Goal: Information Seeking & Learning: Learn about a topic

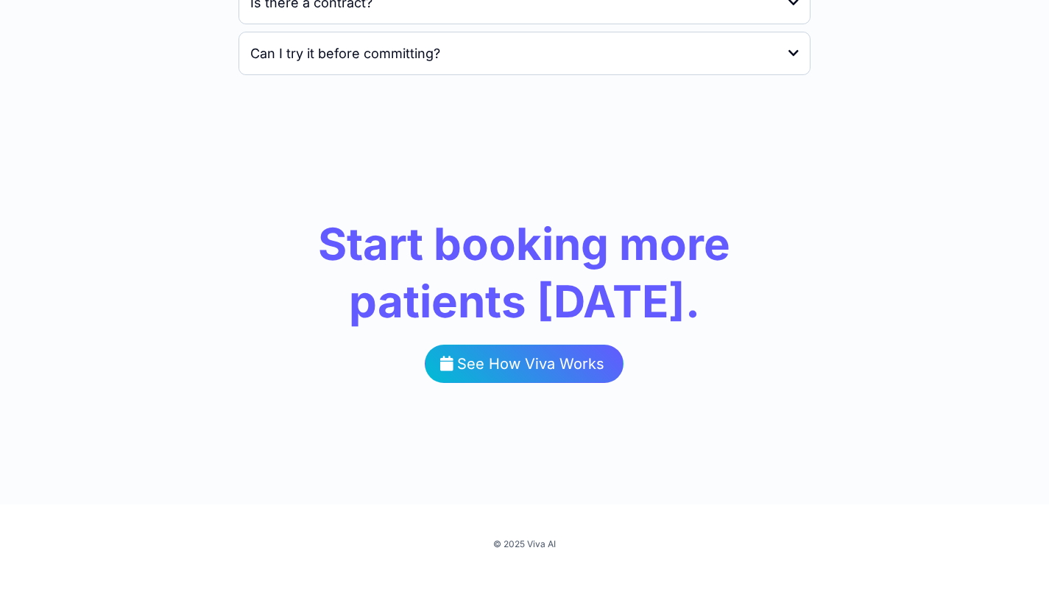
scroll to position [2742, 0]
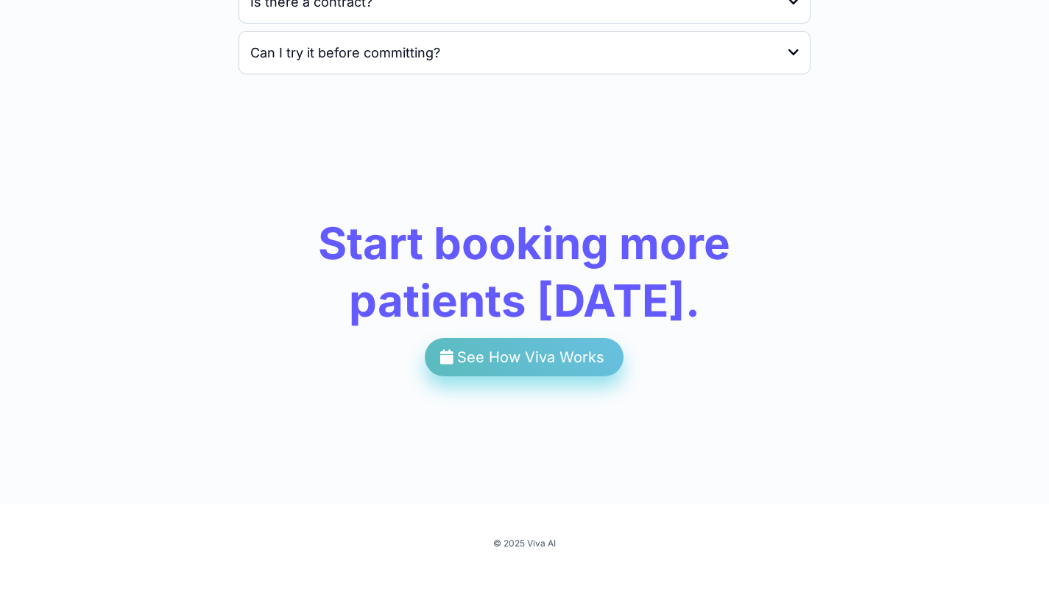
click at [533, 365] on span "See How Viva Works" at bounding box center [530, 357] width 147 height 18
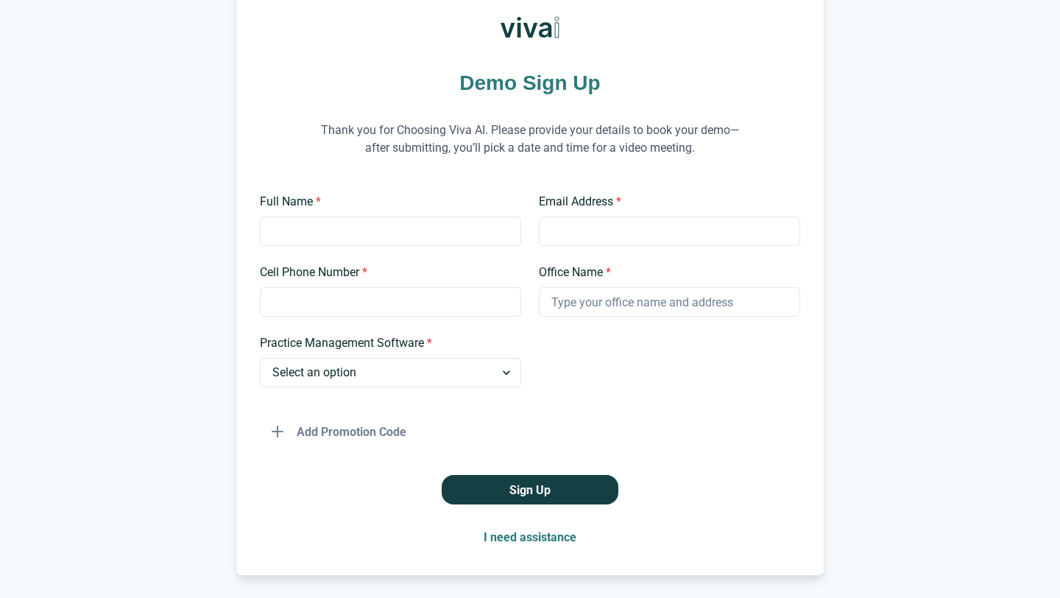
scroll to position [104, 0]
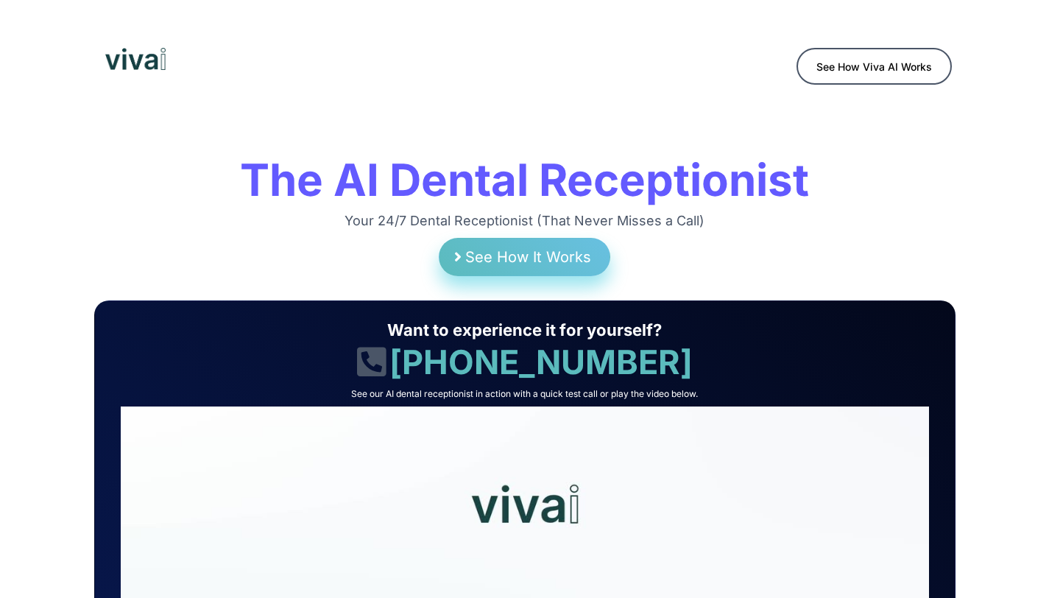
click at [563, 259] on span "See How It Works" at bounding box center [528, 257] width 126 height 18
